Goal: Navigation & Orientation: Find specific page/section

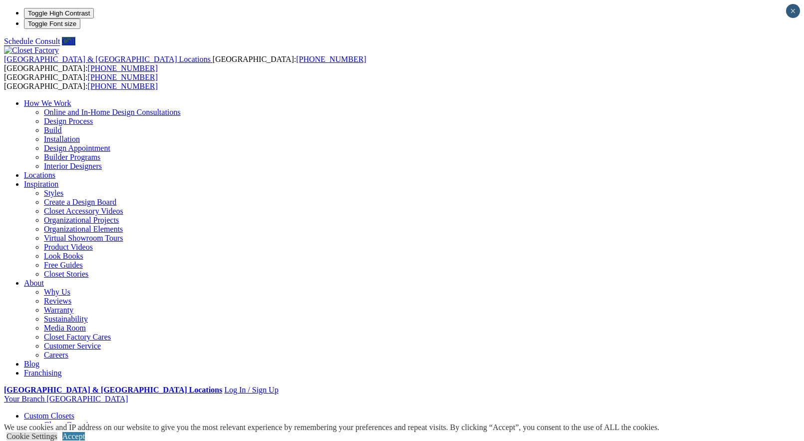
click at [55, 171] on link "Locations" at bounding box center [39, 175] width 31 height 8
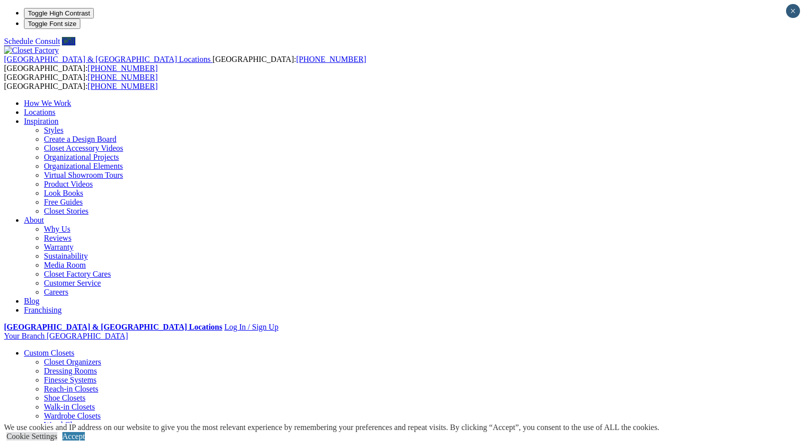
click at [55, 411] on link "Wardrobe Closets" at bounding box center [72, 415] width 57 height 8
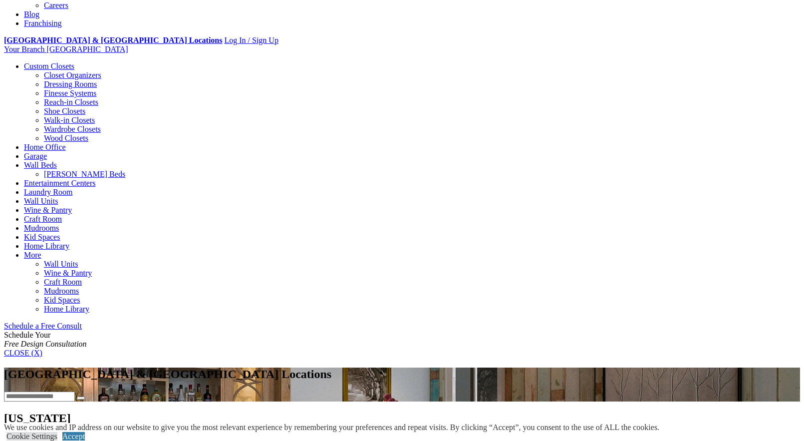
scroll to position [100, 0]
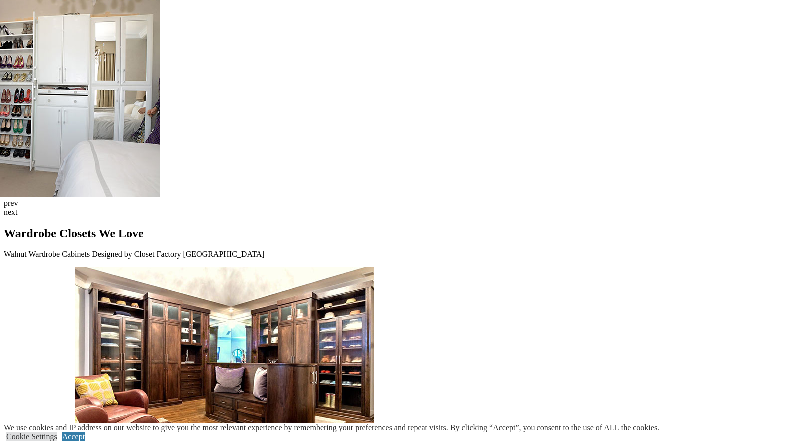
scroll to position [2235, 0]
